Goal: Task Accomplishment & Management: Complete application form

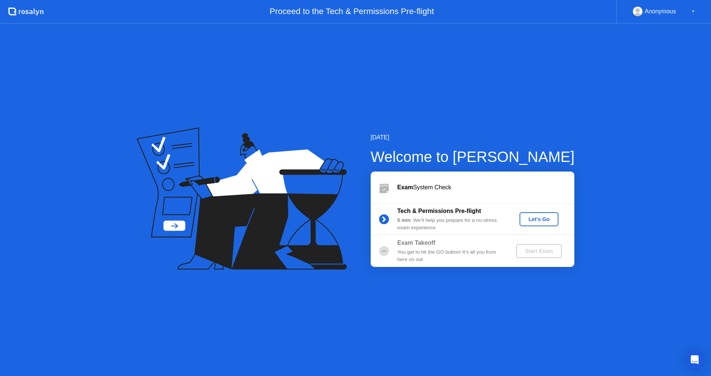
click at [537, 219] on div "Let's Go" at bounding box center [538, 220] width 33 height 6
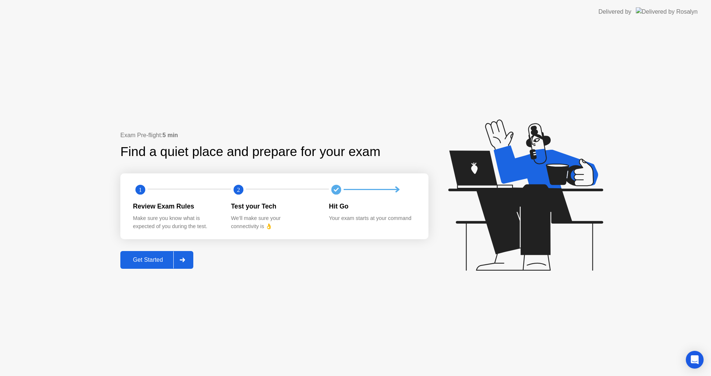
click at [151, 260] on div "Get Started" at bounding box center [148, 260] width 51 height 7
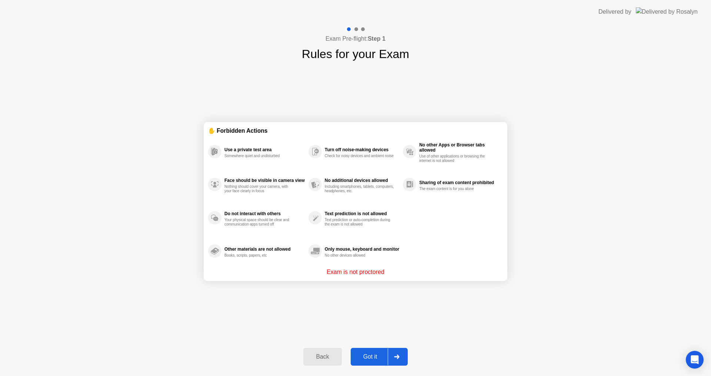
click at [370, 355] on div "Got it" at bounding box center [370, 357] width 35 height 7
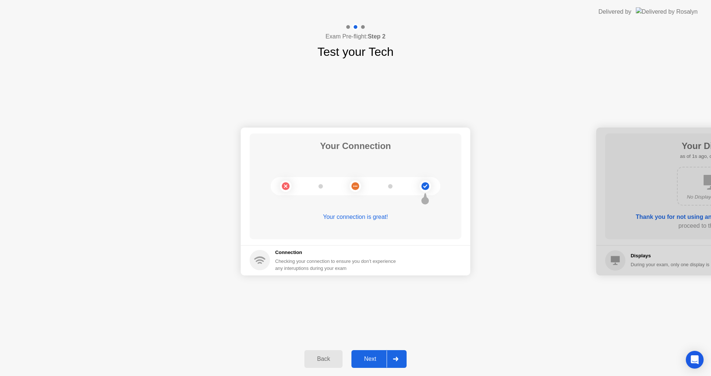
click at [369, 359] on div "Next" at bounding box center [369, 359] width 33 height 7
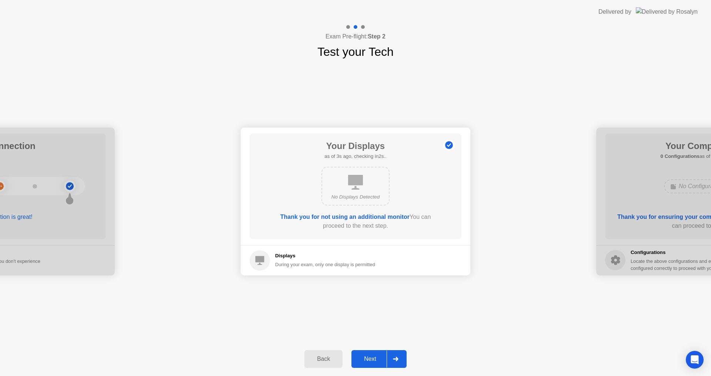
click at [379, 360] on div "Next" at bounding box center [369, 359] width 33 height 7
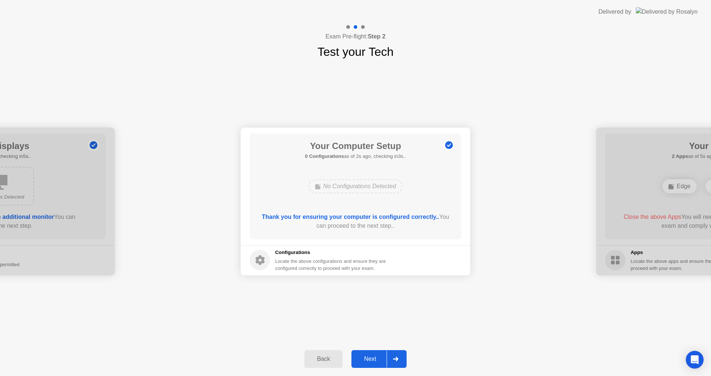
click at [321, 359] on div "Back" at bounding box center [323, 359] width 34 height 7
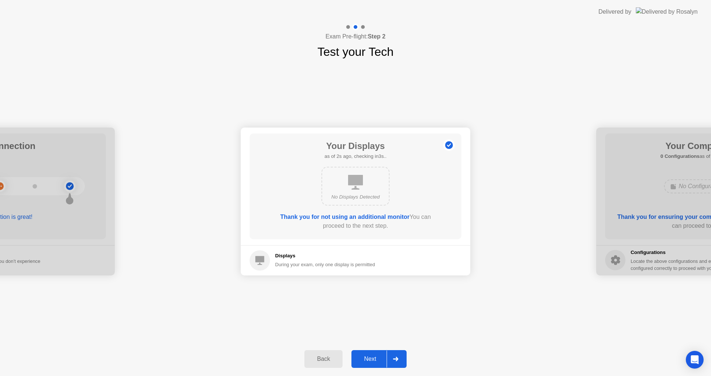
click at [386, 356] on div "Next" at bounding box center [369, 359] width 33 height 7
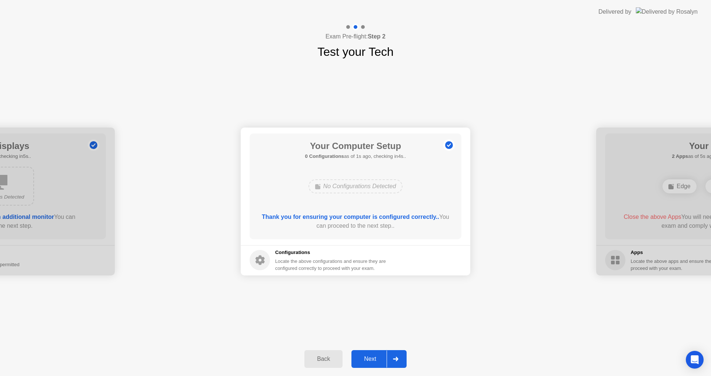
click at [376, 359] on div "Next" at bounding box center [369, 359] width 33 height 7
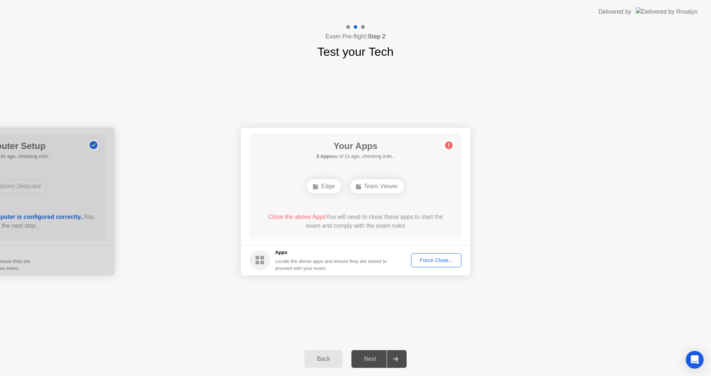
click at [382, 187] on div "Team Viewer" at bounding box center [377, 187] width 54 height 14
click at [446, 261] on div "Force Close..." at bounding box center [435, 261] width 45 height 6
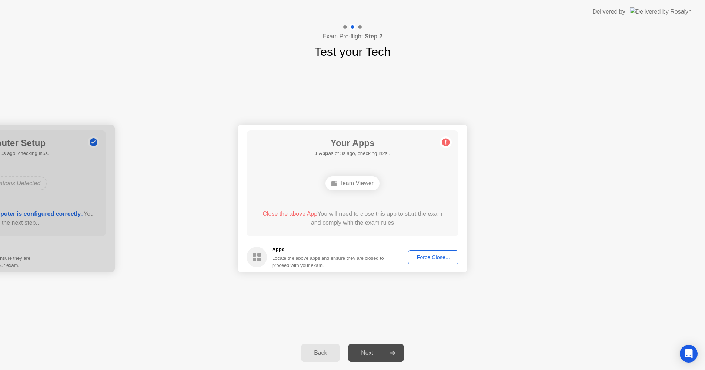
click at [432, 182] on div "Team Viewer" at bounding box center [353, 184] width 170 height 20
click at [362, 188] on div "Team Viewer" at bounding box center [352, 184] width 54 height 14
click at [449, 142] on circle at bounding box center [446, 142] width 8 height 8
click at [426, 255] on div "Force Close..." at bounding box center [432, 258] width 45 height 6
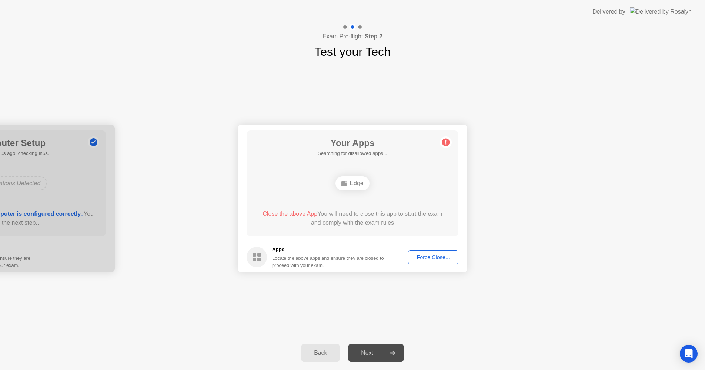
click at [400, 187] on div "Edge" at bounding box center [353, 184] width 170 height 20
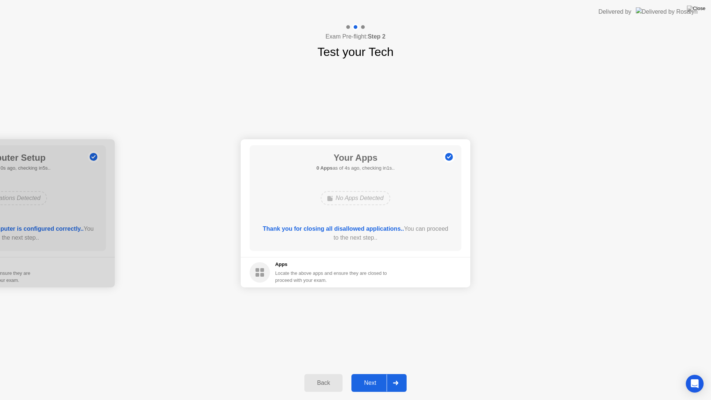
click at [370, 376] on div "Next" at bounding box center [369, 382] width 33 height 7
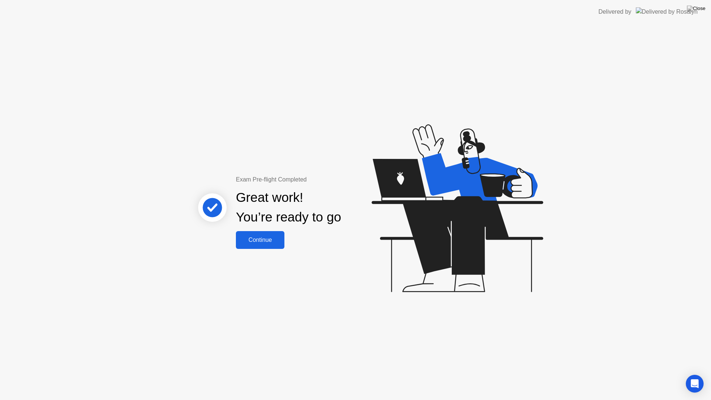
click at [264, 241] on div "Continue" at bounding box center [260, 239] width 44 height 7
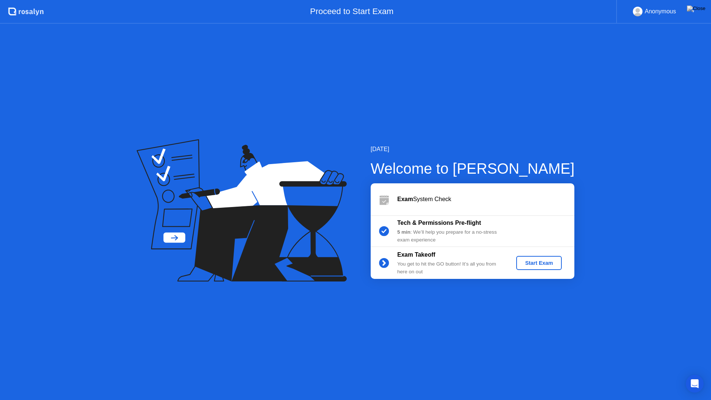
click at [550, 260] on div "Start Exam" at bounding box center [539, 263] width 40 height 6
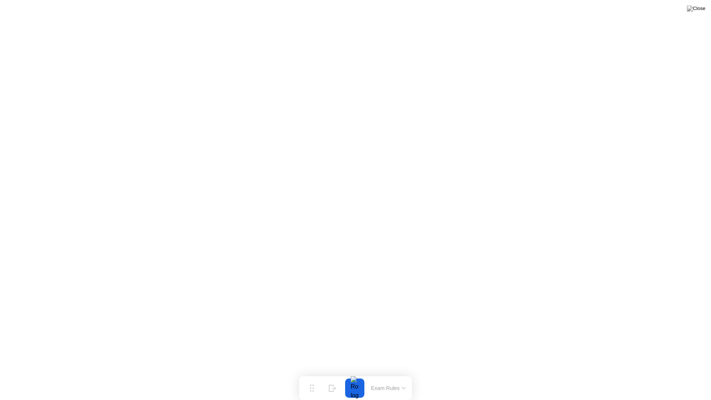
click at [400, 376] on button "Exam Rules" at bounding box center [388, 388] width 39 height 7
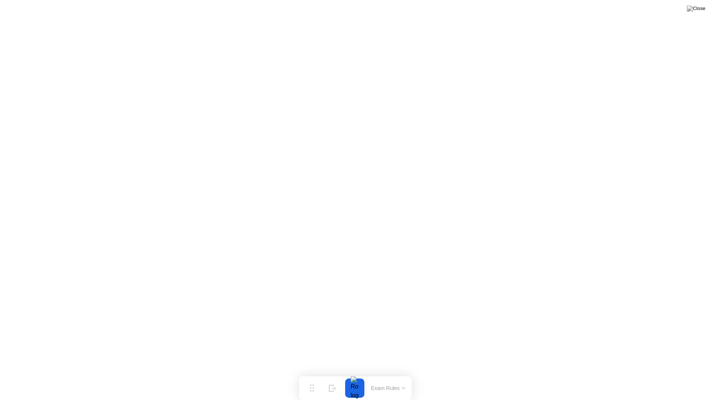
click at [351, 376] on div at bounding box center [355, 387] width 16 height 19
click at [357, 376] on div at bounding box center [355, 387] width 16 height 19
click at [639, 376] on div "End Proctoring Session" at bounding box center [650, 379] width 82 height 7
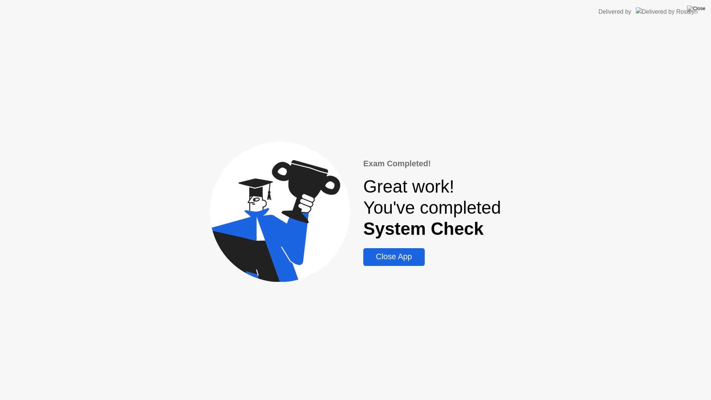
click at [401, 255] on div "Close App" at bounding box center [393, 256] width 57 height 9
